Goal: Entertainment & Leisure: Consume media (video, audio)

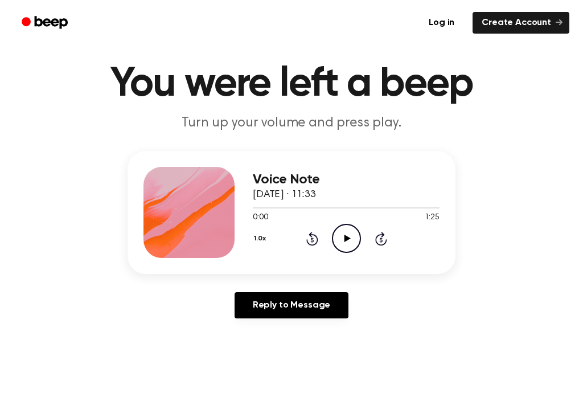
scroll to position [26, 0]
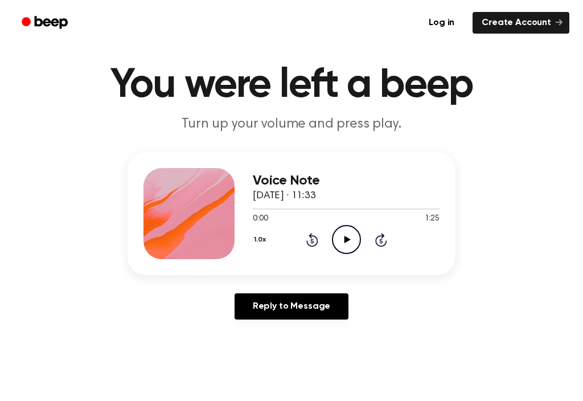
click at [351, 236] on icon "Play Audio" at bounding box center [346, 239] width 29 height 29
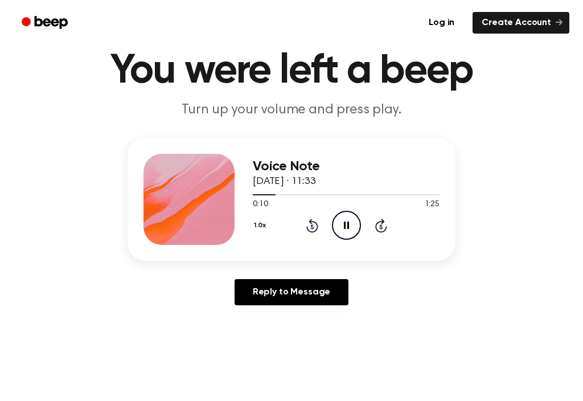
click at [309, 228] on icon "Rewind 5 seconds" at bounding box center [312, 225] width 13 height 15
click at [311, 222] on icon at bounding box center [312, 226] width 12 height 14
click at [309, 218] on icon "Rewind 5 seconds" at bounding box center [312, 225] width 13 height 15
click at [310, 222] on icon at bounding box center [312, 226] width 12 height 14
click at [317, 225] on icon at bounding box center [312, 226] width 12 height 14
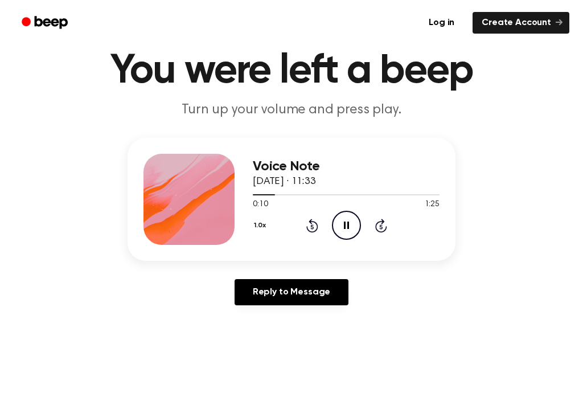
click at [310, 232] on icon "Rewind 5 seconds" at bounding box center [312, 225] width 13 height 15
click at [317, 232] on icon "Rewind 5 seconds" at bounding box center [312, 225] width 13 height 15
click at [343, 226] on icon "Pause Audio" at bounding box center [346, 225] width 29 height 29
click at [343, 228] on icon "Play Audio" at bounding box center [346, 225] width 29 height 29
click at [317, 225] on icon at bounding box center [312, 226] width 12 height 14
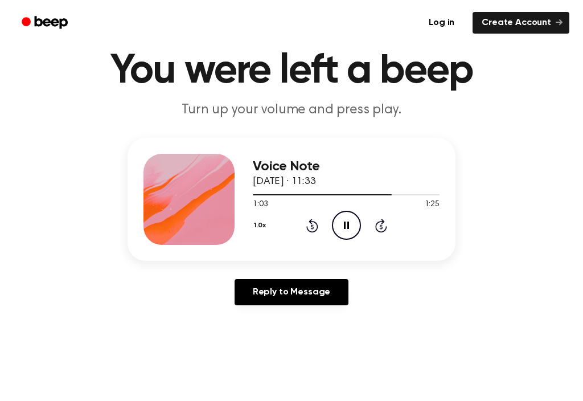
click at [350, 228] on icon "Pause Audio" at bounding box center [346, 225] width 29 height 29
click at [346, 224] on icon at bounding box center [347, 225] width 6 height 7
click at [347, 236] on icon "Pause Audio" at bounding box center [346, 225] width 29 height 29
click at [313, 224] on icon "Rewind 5 seconds" at bounding box center [312, 225] width 13 height 15
click at [312, 223] on icon at bounding box center [312, 226] width 12 height 14
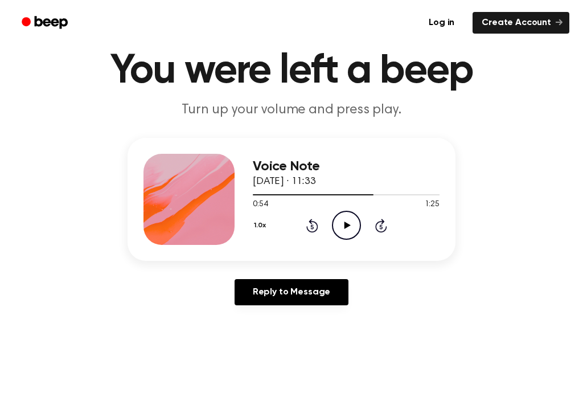
click at [313, 224] on icon "Rewind 5 seconds" at bounding box center [312, 225] width 13 height 15
click at [347, 235] on icon "Play Audio" at bounding box center [346, 225] width 29 height 29
click at [347, 239] on circle at bounding box center [347, 225] width 28 height 28
click at [309, 226] on icon "Rewind 5 seconds" at bounding box center [312, 225] width 13 height 15
click at [341, 235] on icon "Play Audio" at bounding box center [346, 225] width 29 height 29
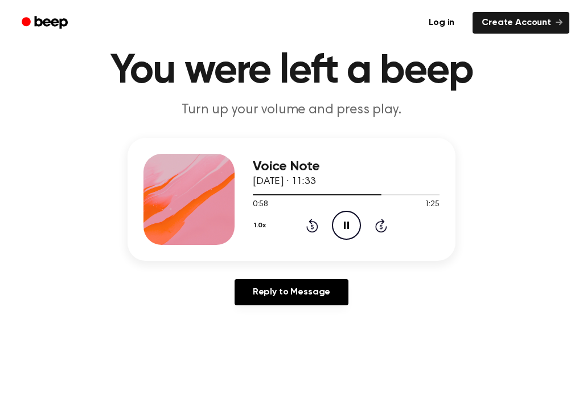
click at [343, 222] on icon "Pause Audio" at bounding box center [346, 225] width 29 height 29
click at [356, 227] on icon "Play Audio" at bounding box center [346, 225] width 29 height 29
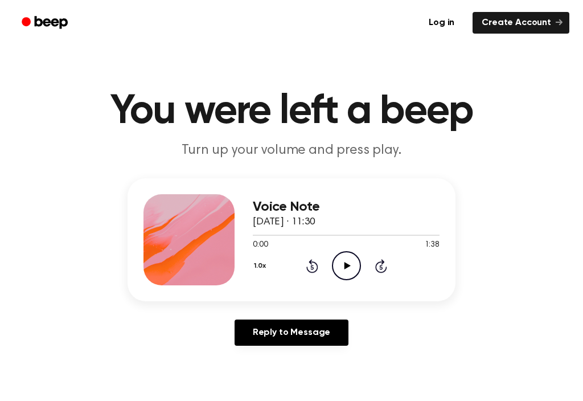
click at [346, 271] on icon "Play Audio" at bounding box center [346, 265] width 29 height 29
click at [350, 261] on icon "Play Audio" at bounding box center [346, 265] width 29 height 29
click at [346, 269] on icon "Pause Audio" at bounding box center [346, 265] width 29 height 29
